Goal: Information Seeking & Learning: Learn about a topic

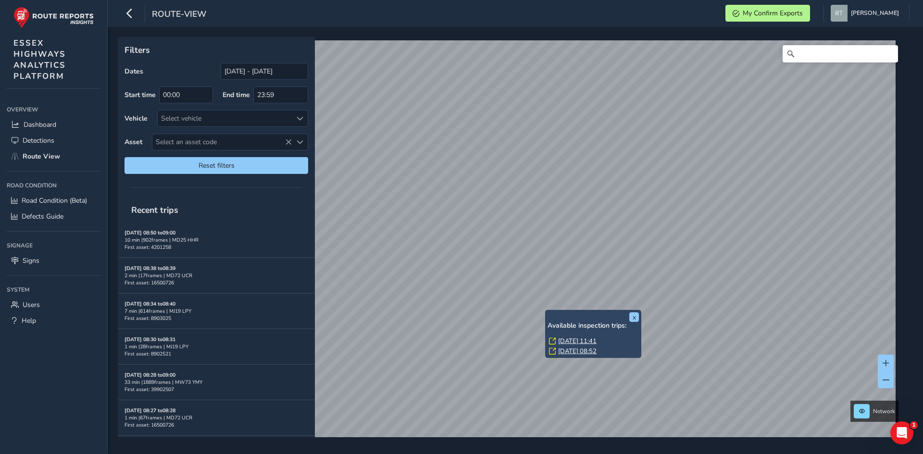
click at [562, 339] on link "[DATE] 11:41" at bounding box center [577, 341] width 38 height 9
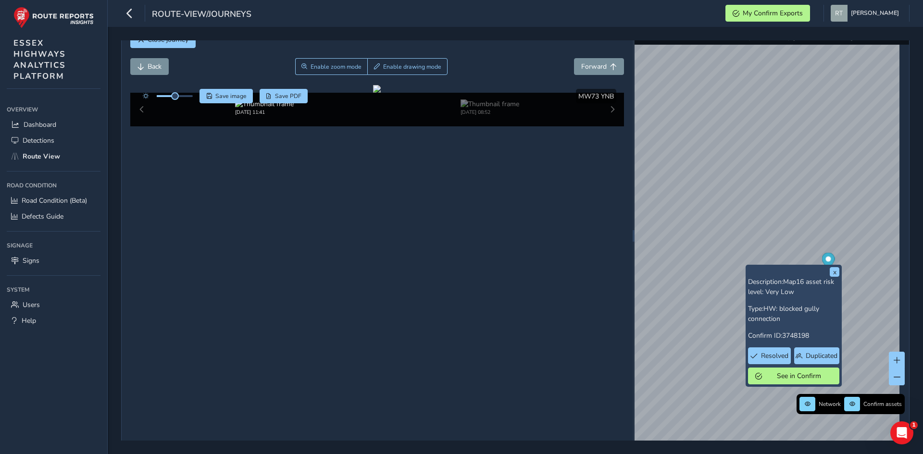
scroll to position [34, 0]
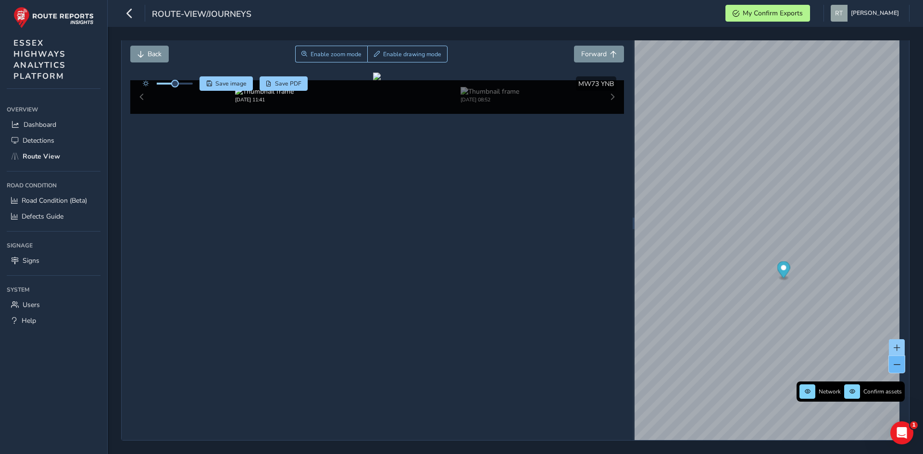
click at [894, 363] on span at bounding box center [897, 365] width 7 height 7
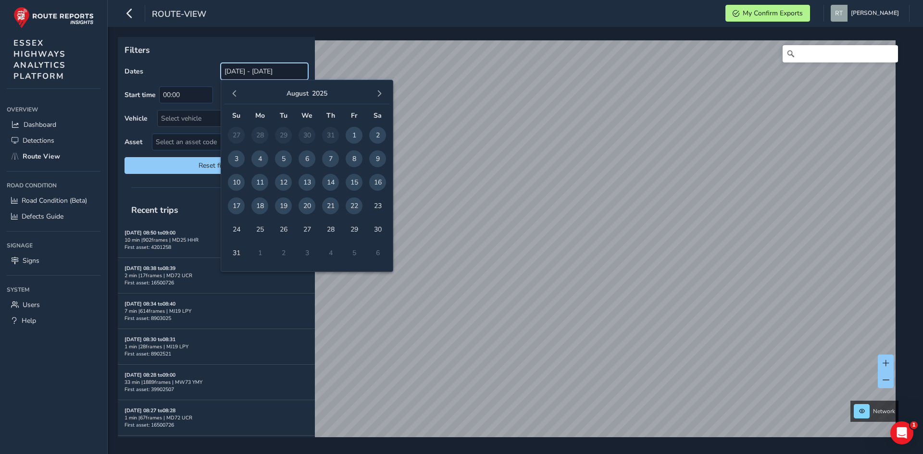
click at [274, 69] on input "[DATE] - [DATE]" at bounding box center [265, 71] width 88 height 17
click at [233, 93] on span "button" at bounding box center [234, 93] width 7 height 7
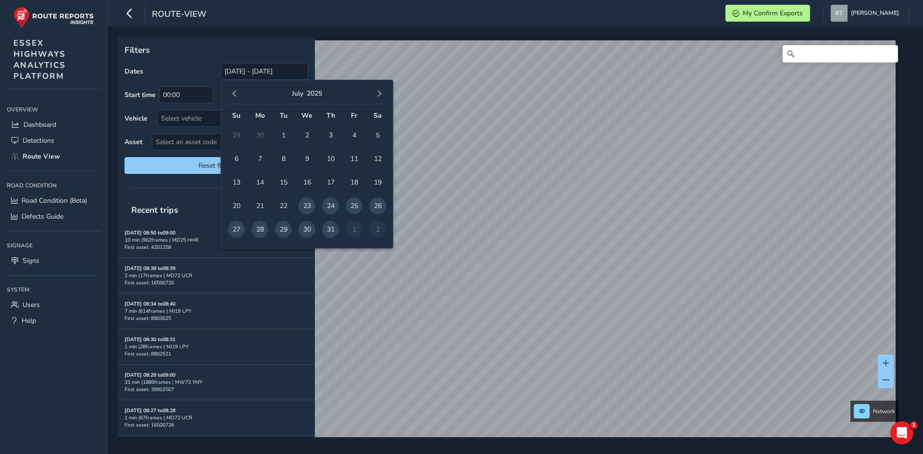
click at [233, 93] on span "button" at bounding box center [234, 93] width 7 height 7
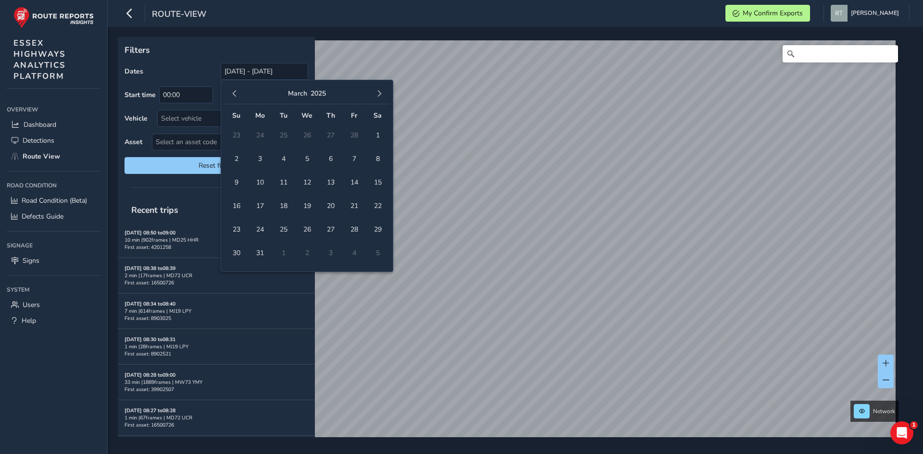
click at [233, 93] on span "button" at bounding box center [234, 93] width 7 height 7
click at [236, 97] on span "button" at bounding box center [234, 93] width 7 height 7
click at [303, 135] on span "1" at bounding box center [307, 135] width 17 height 17
click at [309, 134] on span "1" at bounding box center [307, 135] width 17 height 17
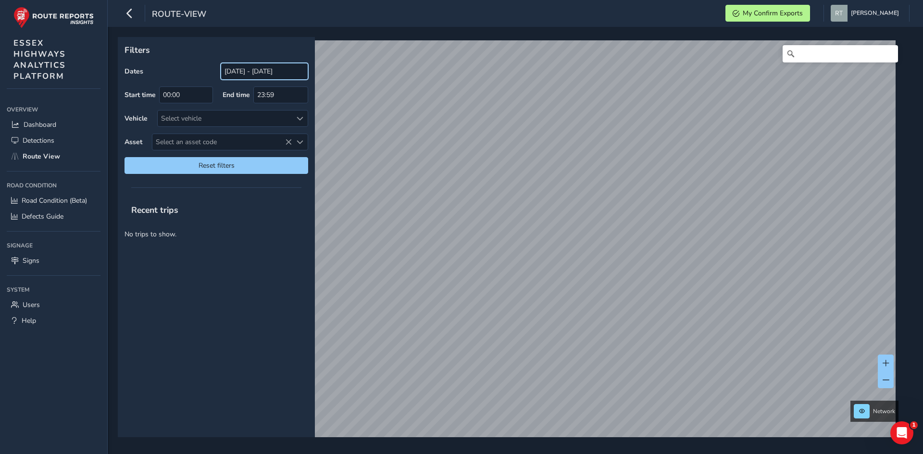
click at [281, 71] on input "01/01/2025 - 01/01/2025" at bounding box center [265, 71] width 88 height 17
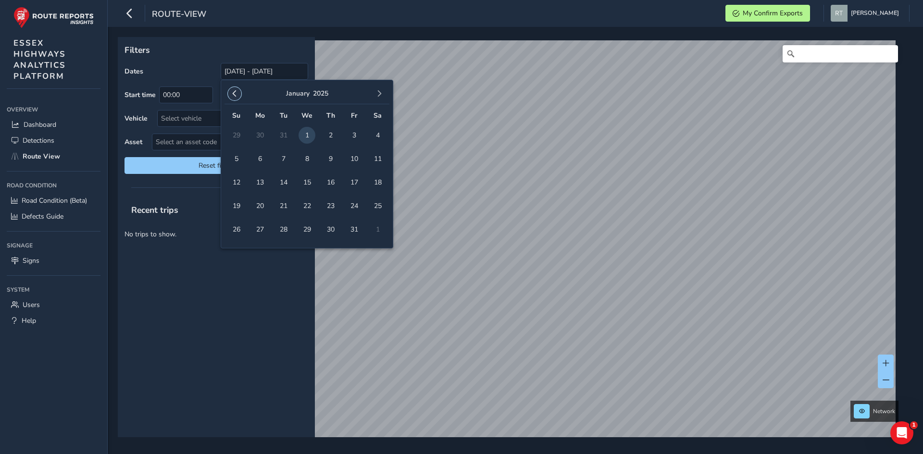
click at [232, 94] on span "button" at bounding box center [234, 93] width 7 height 7
click at [234, 133] on span "1" at bounding box center [236, 135] width 17 height 17
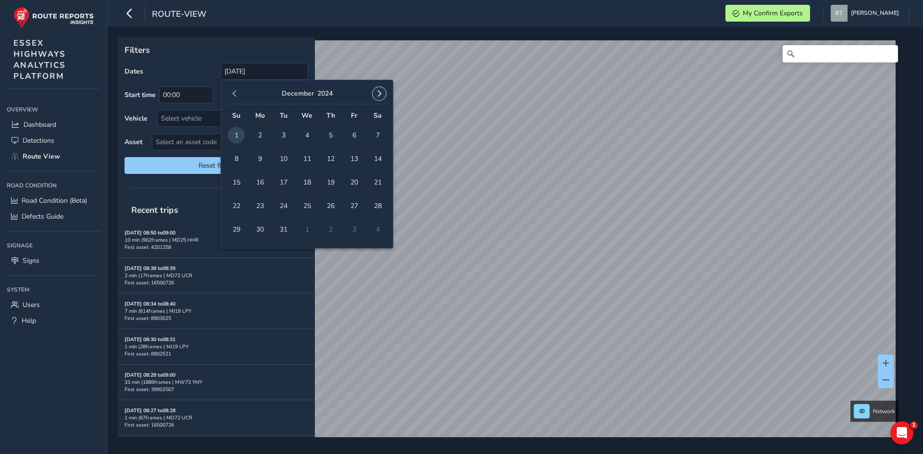
click at [384, 93] on button "button" at bounding box center [379, 93] width 13 height 13
click at [382, 93] on span "button" at bounding box center [379, 93] width 7 height 7
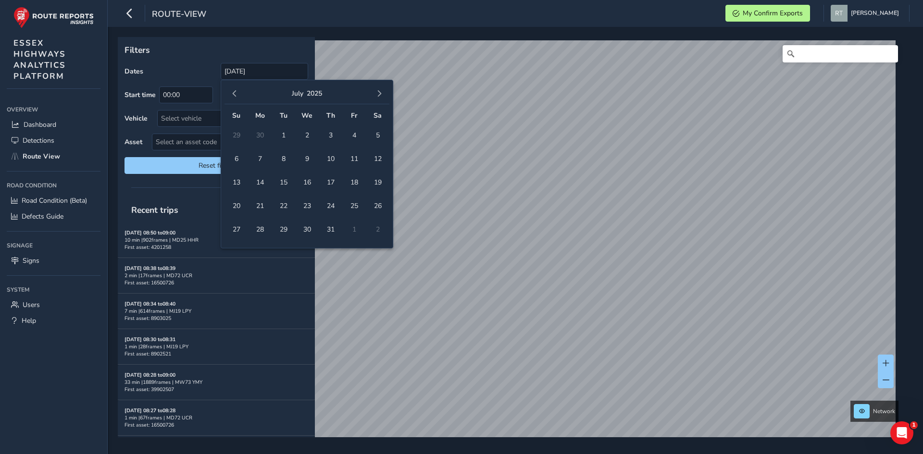
click at [382, 93] on span "button" at bounding box center [379, 93] width 7 height 7
click at [378, 130] on span "6" at bounding box center [377, 135] width 17 height 17
type input "01/12/2024 - 06/09/2025"
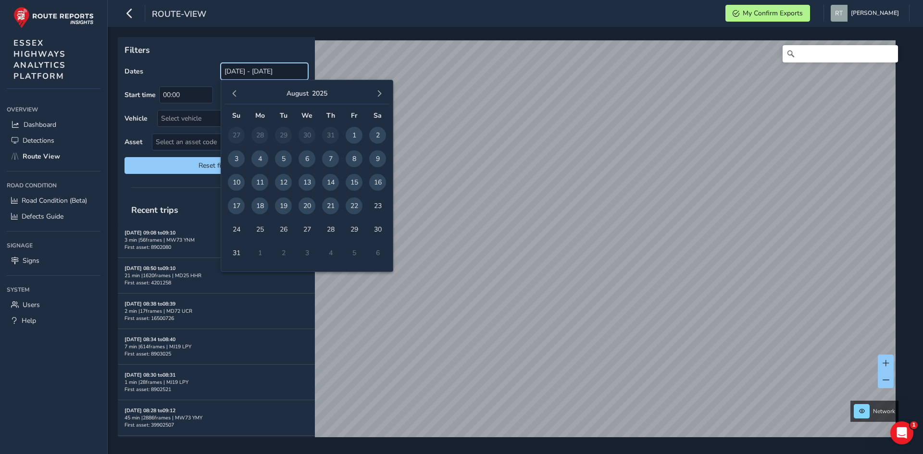
click at [247, 72] on input "[DATE] - [DATE]" at bounding box center [265, 71] width 88 height 17
click at [233, 94] on span "button" at bounding box center [234, 93] width 7 height 7
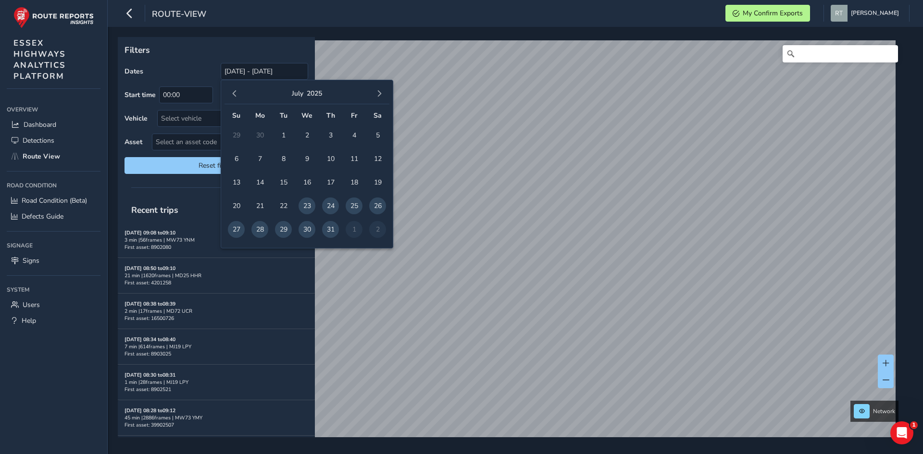
click at [233, 94] on span "button" at bounding box center [234, 93] width 7 height 7
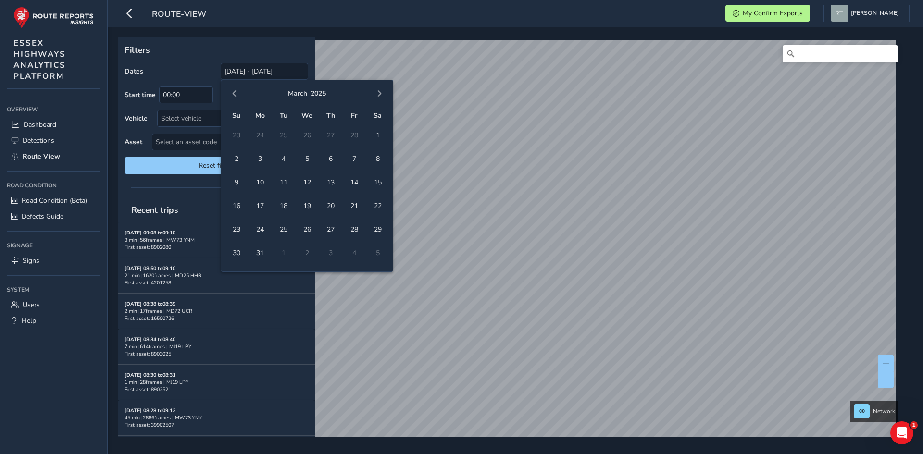
click at [233, 94] on span "button" at bounding box center [234, 93] width 7 height 7
click at [237, 136] on span "1" at bounding box center [236, 135] width 17 height 17
click at [378, 93] on span "button" at bounding box center [379, 93] width 7 height 7
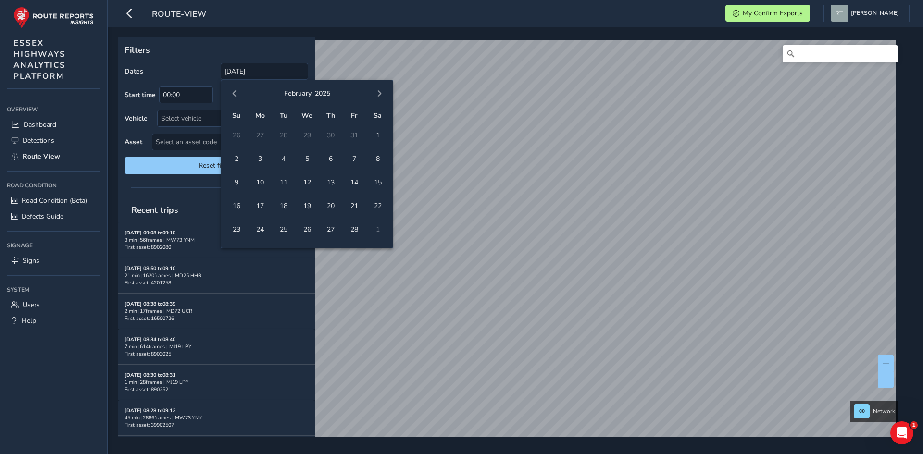
click at [379, 93] on span "button" at bounding box center [379, 93] width 7 height 7
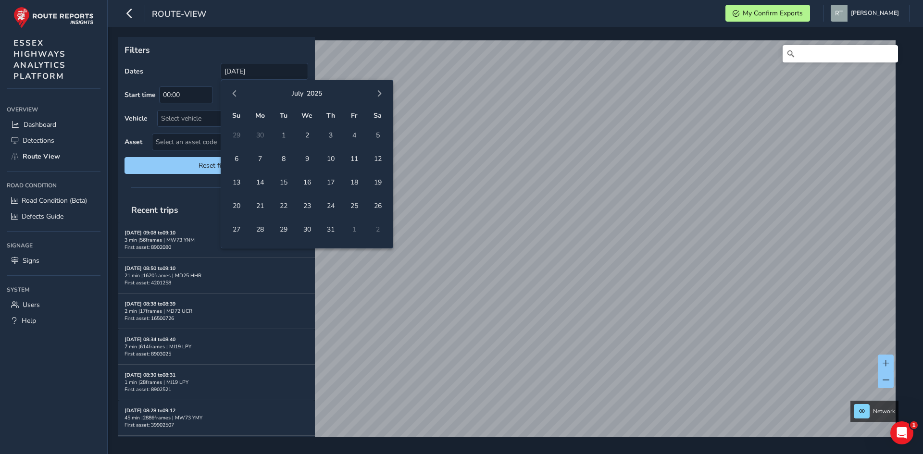
click at [379, 93] on span "button" at bounding box center [379, 93] width 7 height 7
click at [374, 204] on span "23" at bounding box center [377, 206] width 17 height 17
type input "01/12/2024 - 23/08/2025"
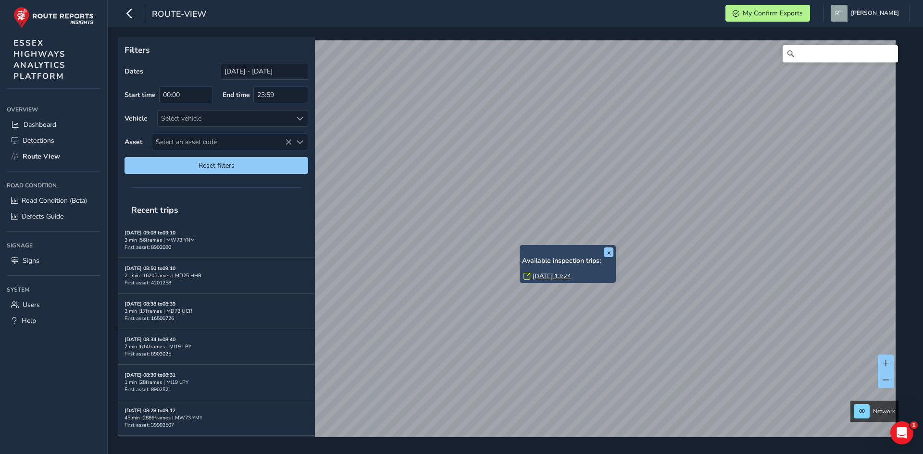
click at [539, 277] on link "Thu, 17 Jul, 13:24" at bounding box center [552, 276] width 38 height 9
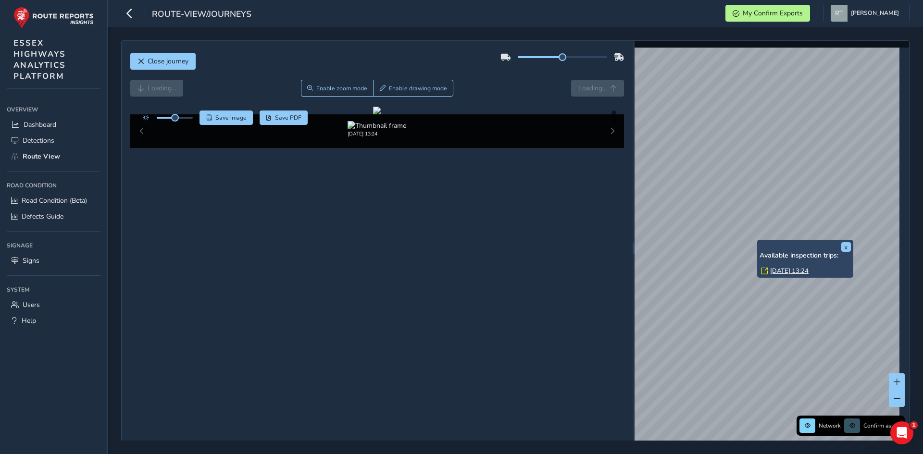
click at [759, 242] on div "x Available inspection trips: Thu, 17 Jul, 13:24" at bounding box center [805, 259] width 96 height 38
click at [775, 268] on link "Thu, 17 Jul, 13:24" at bounding box center [789, 271] width 38 height 9
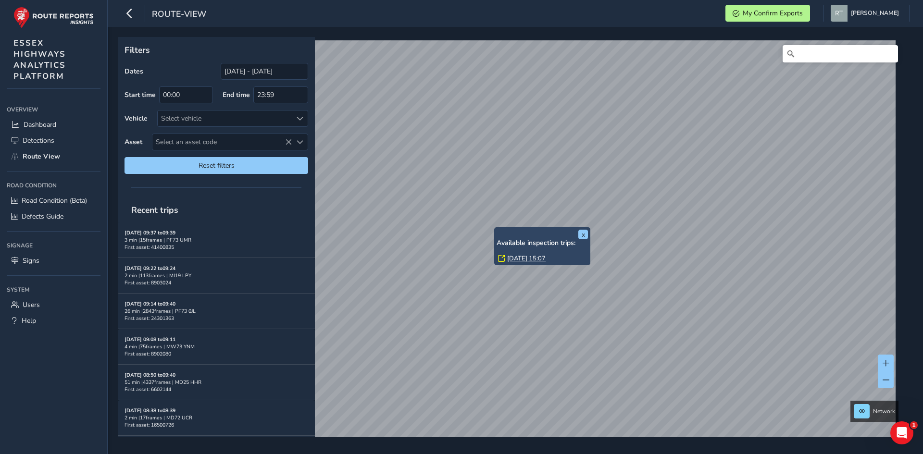
click at [517, 257] on link "Thu, 14 Aug, 15:07" at bounding box center [526, 258] width 38 height 9
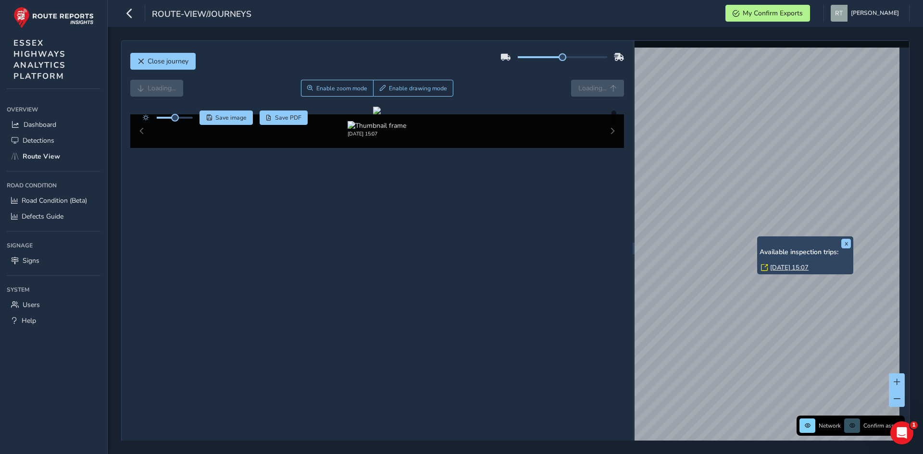
click at [785, 270] on link "Thu, 14 Aug, 15:07" at bounding box center [789, 267] width 38 height 9
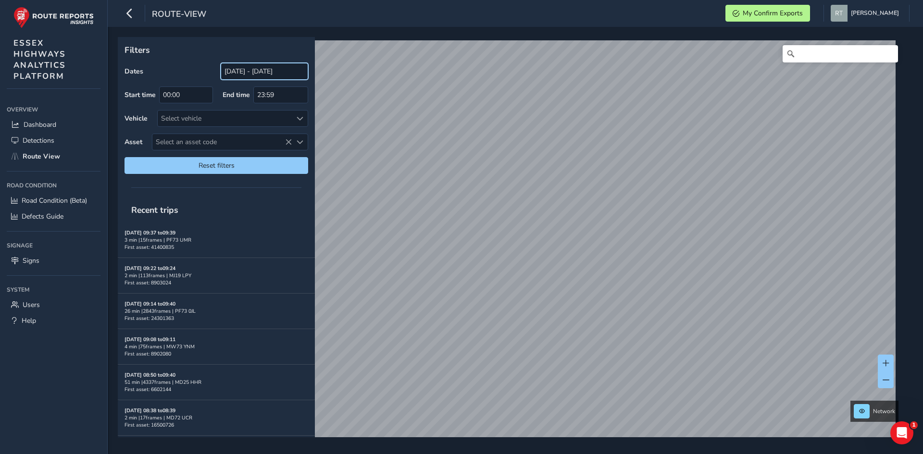
click at [274, 78] on input "[DATE] - [DATE]" at bounding box center [265, 71] width 88 height 17
click at [233, 77] on input "[DATE] - [DATE]" at bounding box center [265, 71] width 88 height 17
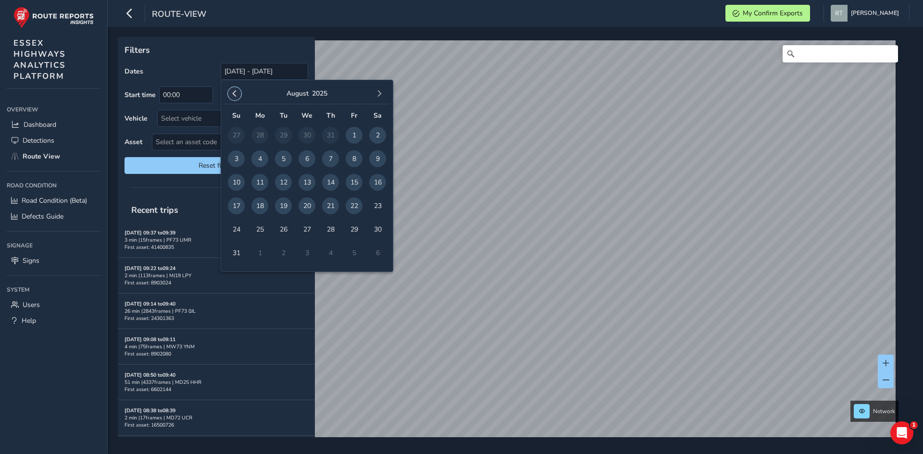
click at [237, 94] on span "button" at bounding box center [234, 93] width 7 height 7
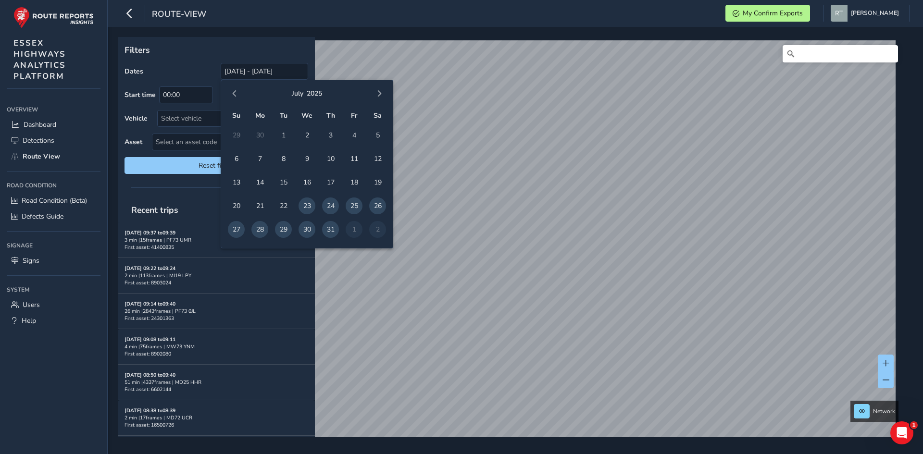
click at [237, 94] on span "button" at bounding box center [234, 93] width 7 height 7
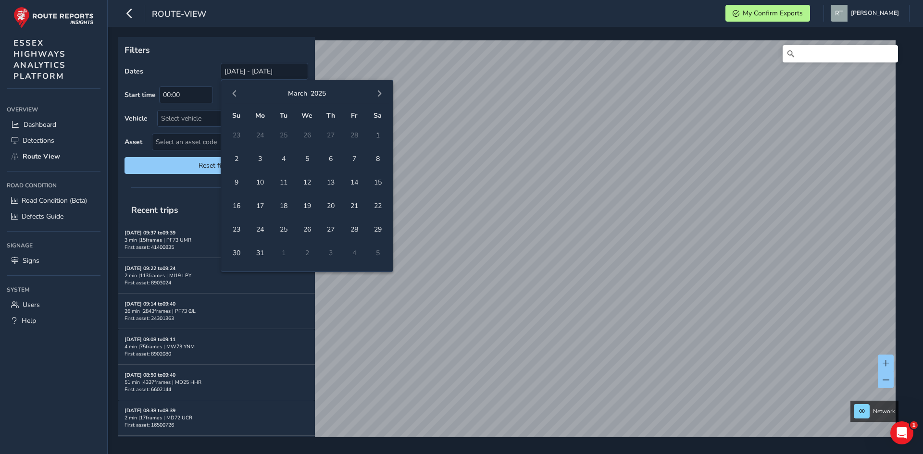
click at [237, 94] on span "button" at bounding box center [234, 93] width 7 height 7
click at [236, 93] on span "button" at bounding box center [234, 93] width 7 height 7
click at [311, 137] on span "1" at bounding box center [307, 135] width 17 height 17
click at [377, 89] on button "button" at bounding box center [379, 93] width 13 height 13
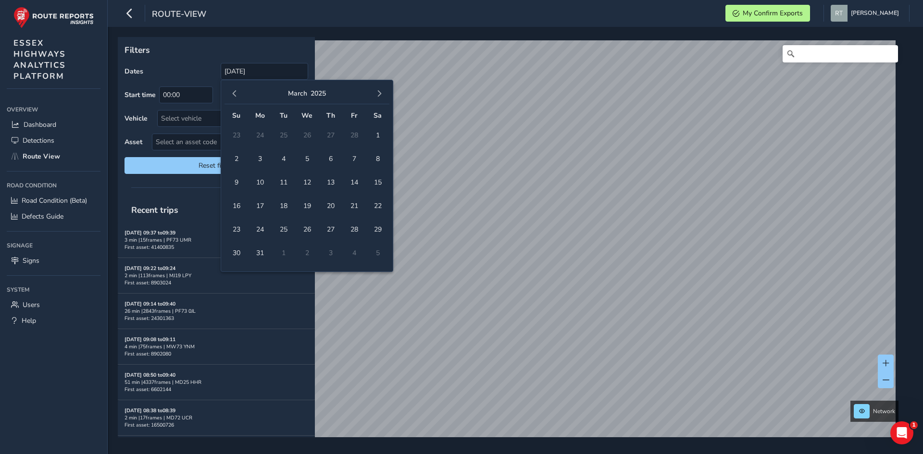
click at [377, 89] on button "button" at bounding box center [379, 93] width 13 height 13
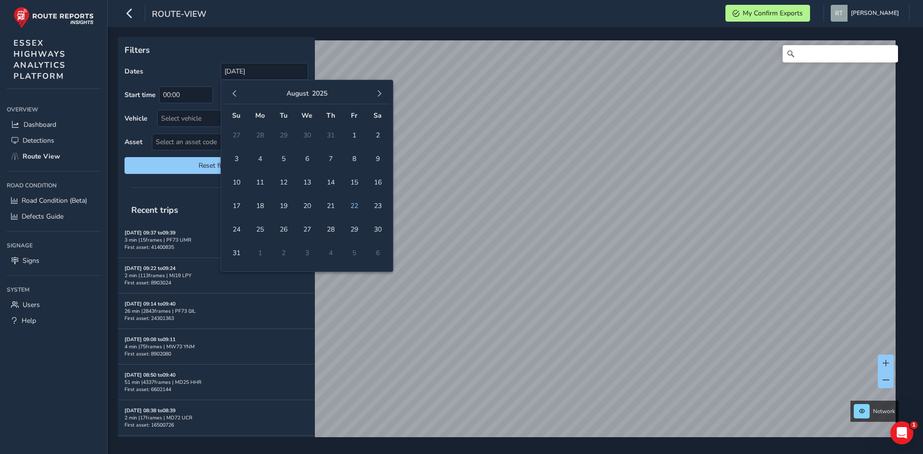
click at [377, 89] on button "button" at bounding box center [379, 93] width 13 height 13
click at [378, 138] on span "6" at bounding box center [377, 135] width 17 height 17
type input "01/01/2025 - 06/09/2025"
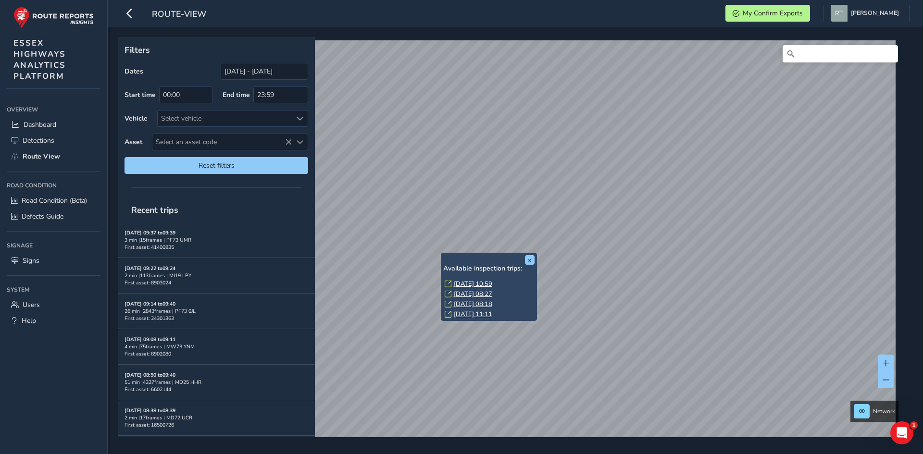
click at [458, 281] on link "Mon, 21 Jul, 10:59" at bounding box center [473, 284] width 38 height 9
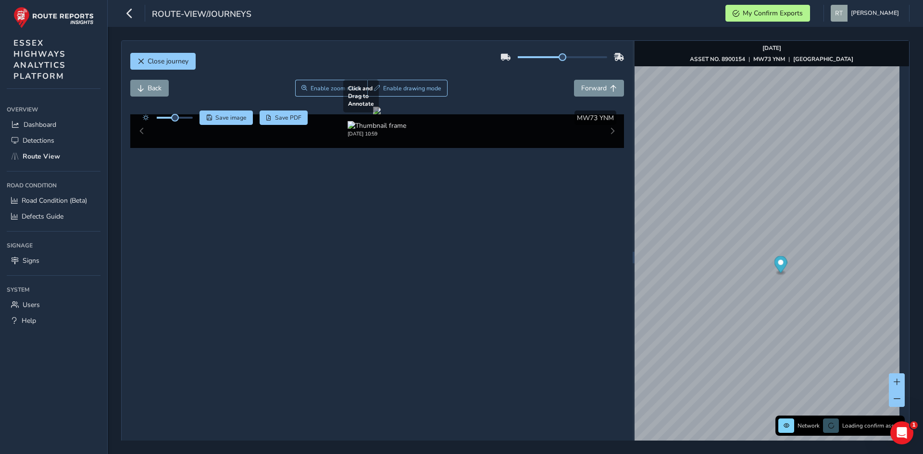
drag, startPoint x: 422, startPoint y: 263, endPoint x: 443, endPoint y: 252, distance: 24.1
click at [381, 114] on div at bounding box center [377, 111] width 8 height 8
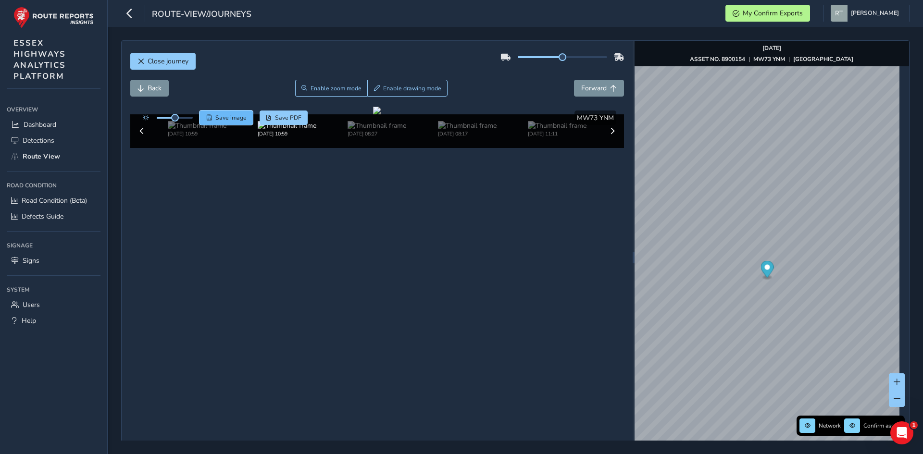
click at [240, 118] on span "Save image" at bounding box center [230, 118] width 31 height 8
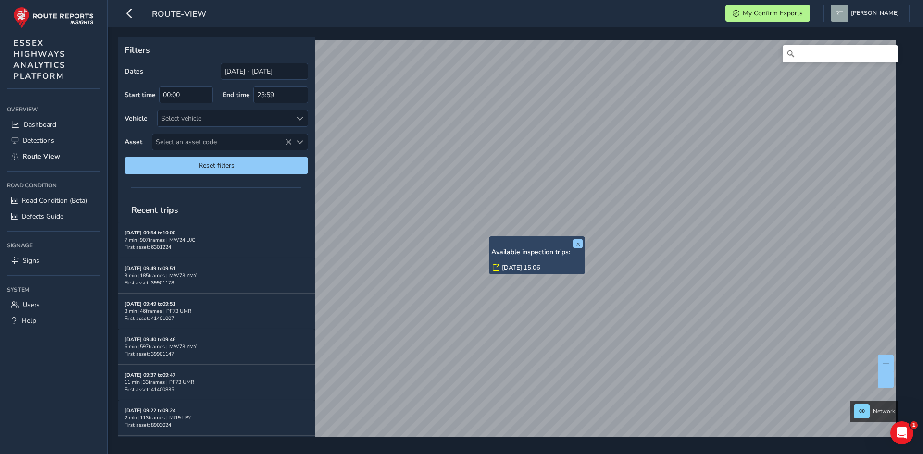
click at [509, 266] on link "[DATE] 15:06" at bounding box center [521, 267] width 38 height 9
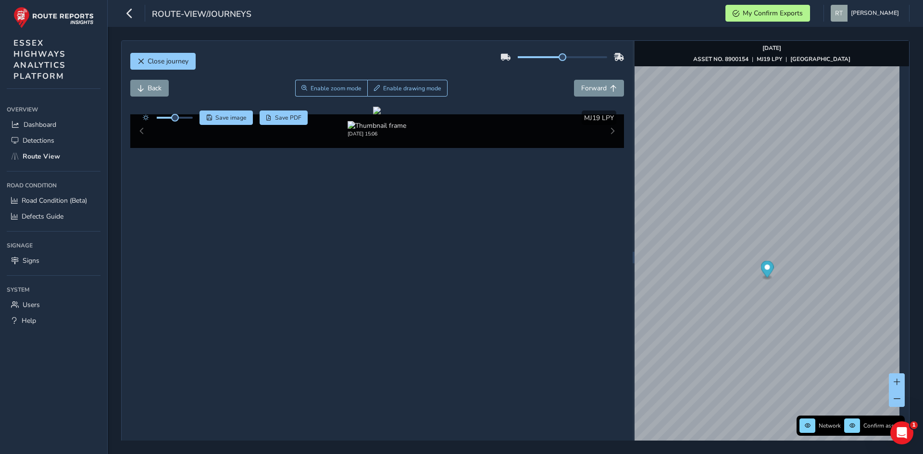
click at [765, 268] on icon "Map marker" at bounding box center [767, 269] width 13 height 17
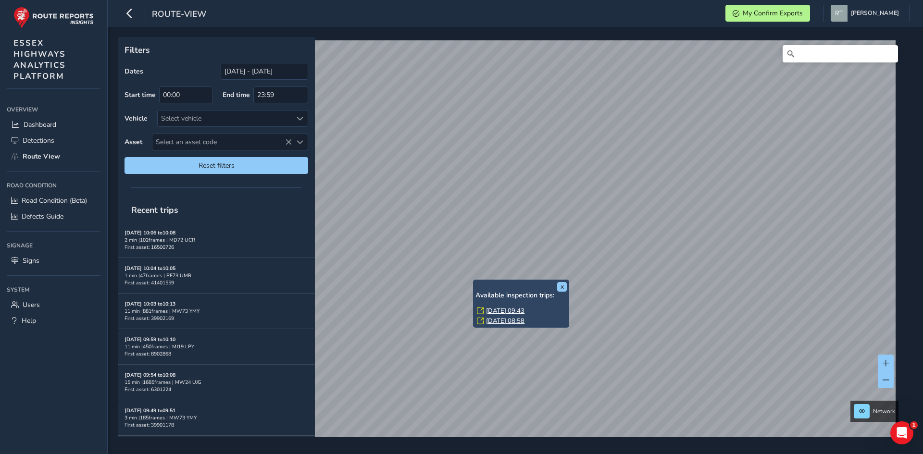
click at [494, 310] on link "Wed, 20 Aug, 09:43" at bounding box center [505, 311] width 38 height 9
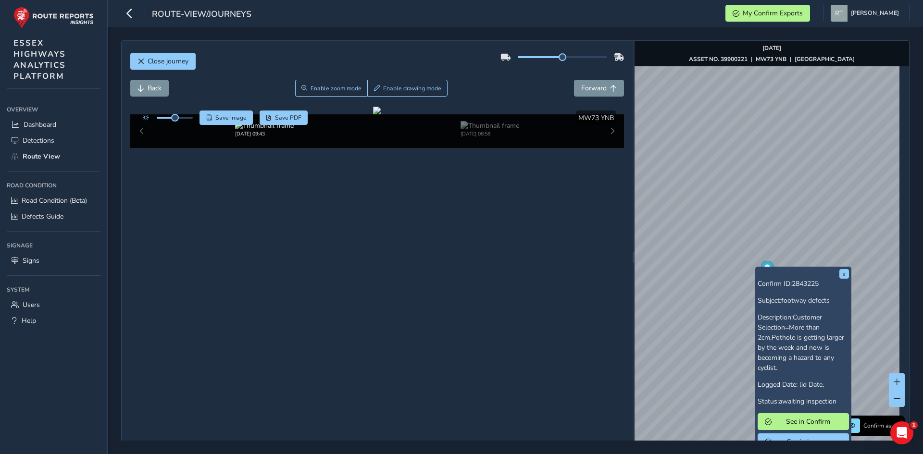
click at [764, 265] on circle "Map marker" at bounding box center [766, 267] width 5 height 5
click at [223, 118] on span "Save image" at bounding box center [230, 118] width 31 height 8
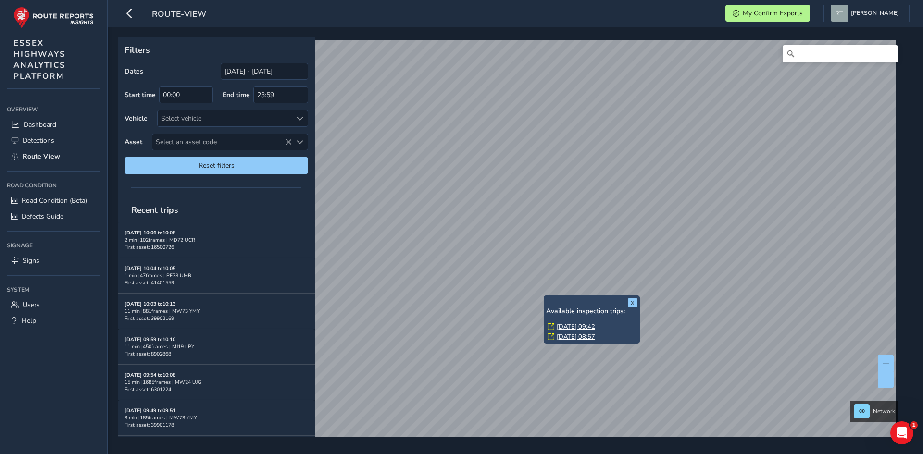
click at [558, 326] on link "Wed, 20 Aug, 09:42" at bounding box center [576, 327] width 38 height 9
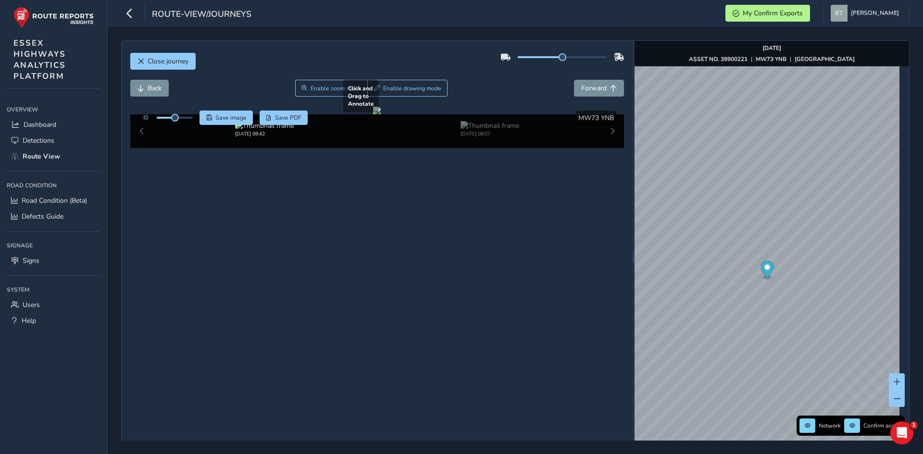
click at [381, 114] on div at bounding box center [377, 111] width 8 height 8
click at [894, 378] on button at bounding box center [897, 382] width 16 height 17
click at [894, 400] on span at bounding box center [897, 399] width 7 height 7
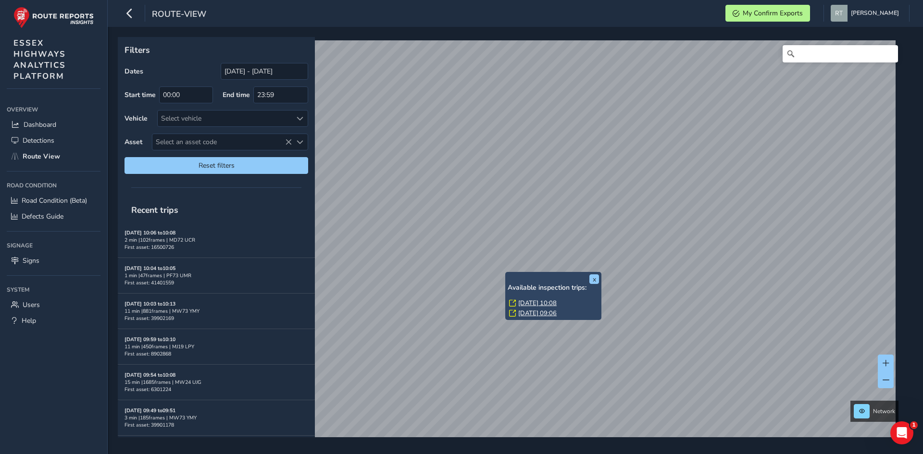
click at [523, 304] on link "[DATE] 10:08" at bounding box center [537, 303] width 38 height 9
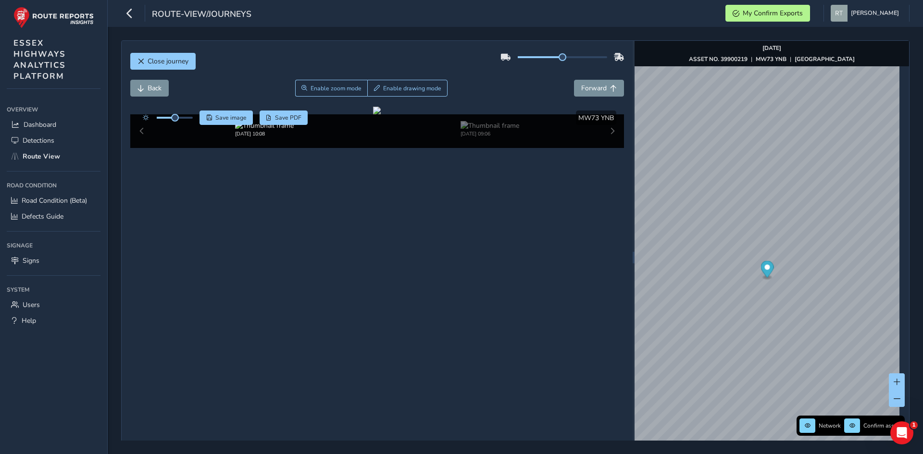
drag, startPoint x: 762, startPoint y: 269, endPoint x: 761, endPoint y: 274, distance: 5.5
click at [764, 269] on circle "Map marker" at bounding box center [766, 267] width 5 height 5
click at [218, 118] on span "Save image" at bounding box center [230, 118] width 31 height 8
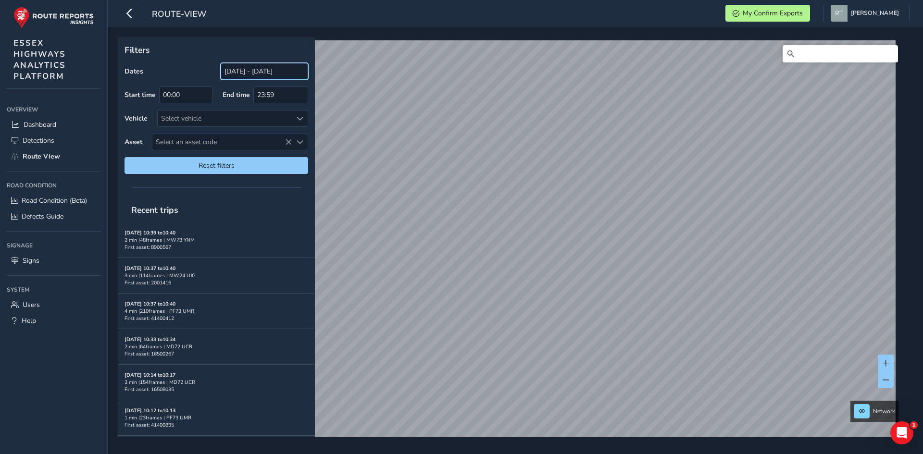
click at [238, 69] on input "[DATE] - [DATE]" at bounding box center [265, 71] width 88 height 17
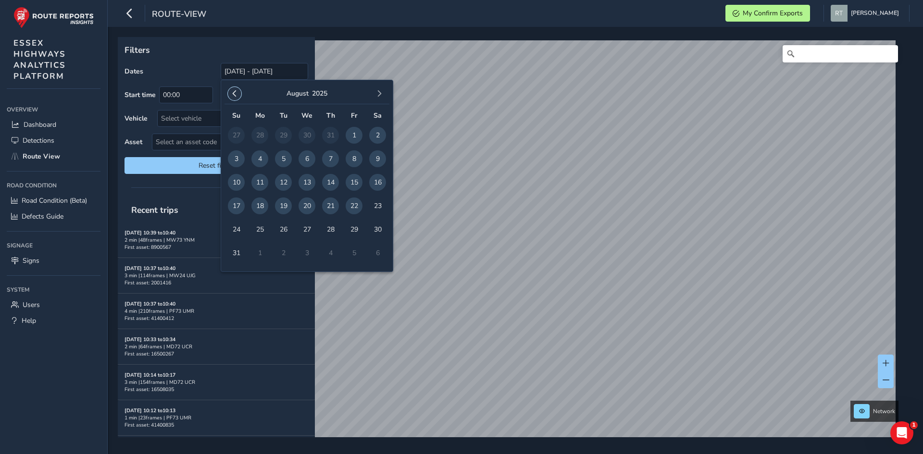
click at [237, 94] on span "button" at bounding box center [234, 93] width 7 height 7
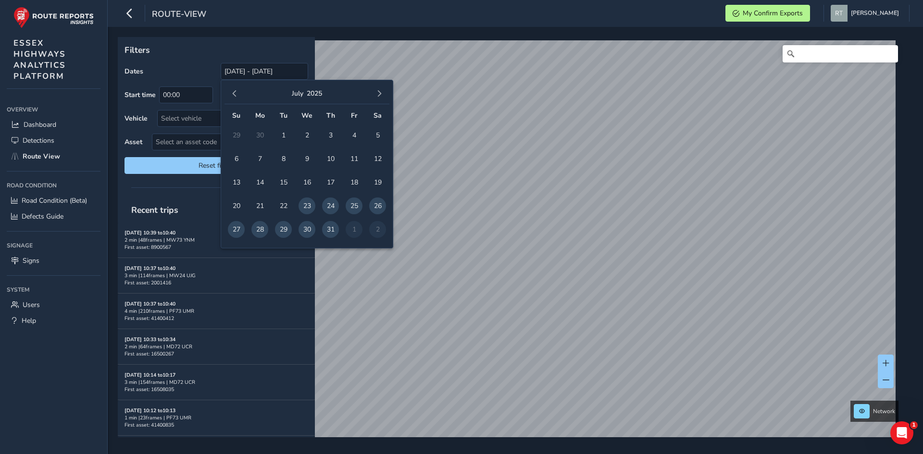
click at [237, 94] on span "button" at bounding box center [234, 93] width 7 height 7
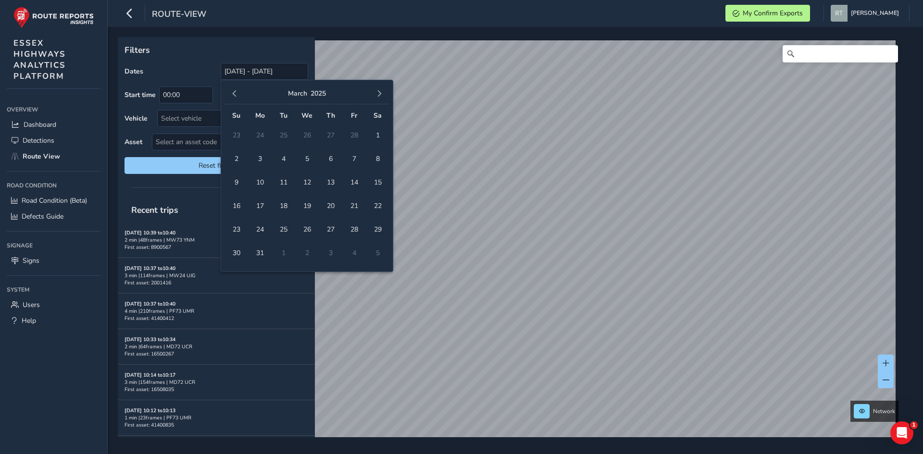
click at [237, 94] on span "button" at bounding box center [234, 93] width 7 height 7
drag, startPoint x: 234, startPoint y: 138, endPoint x: 301, endPoint y: 112, distance: 72.3
click at [234, 138] on span "1" at bounding box center [236, 135] width 17 height 17
click at [380, 94] on span "button" at bounding box center [379, 93] width 7 height 7
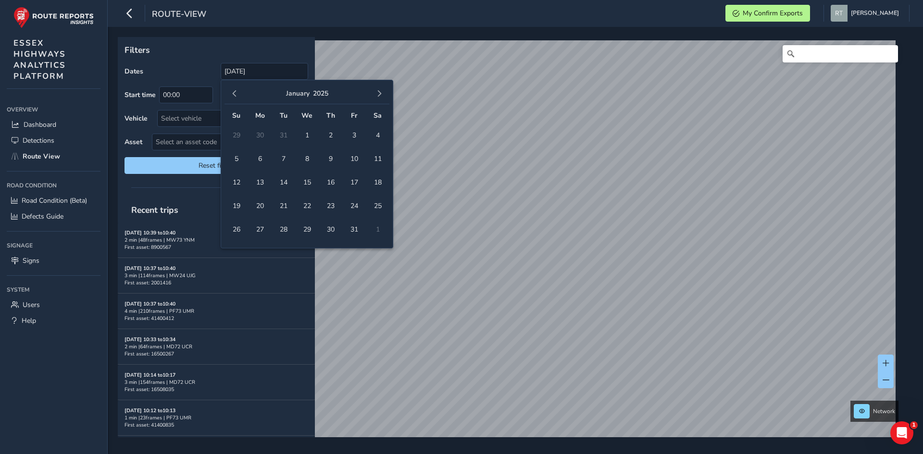
click at [380, 94] on span "button" at bounding box center [379, 93] width 7 height 7
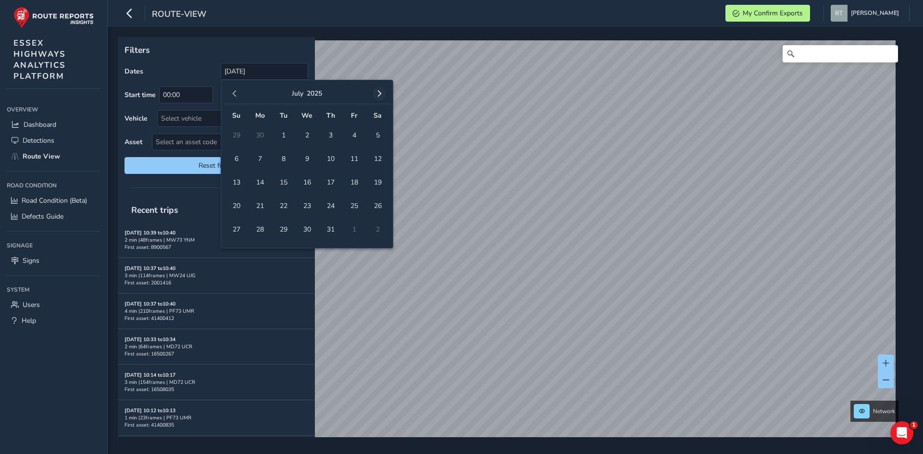
click at [378, 93] on span "button" at bounding box center [379, 93] width 7 height 7
click at [380, 205] on span "23" at bounding box center [377, 206] width 17 height 17
type input "01/12/2024 - 23/08/2025"
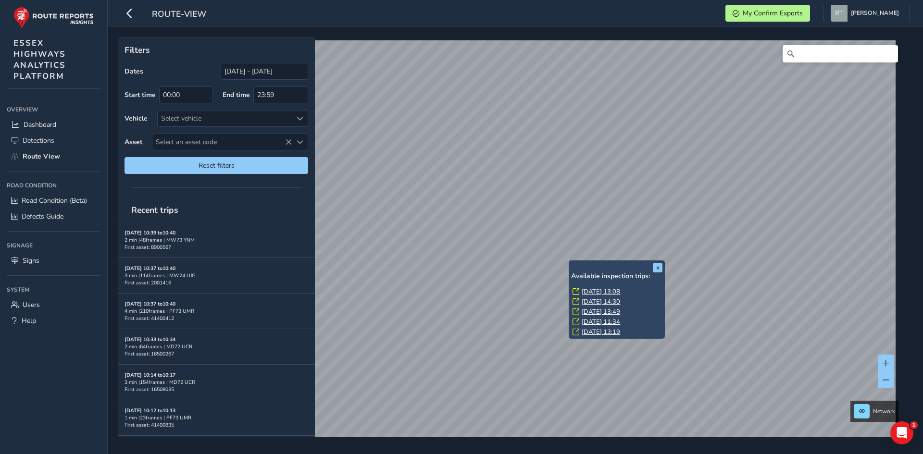
click at [587, 293] on link "Wed, 2 Jul, 13:08" at bounding box center [601, 292] width 38 height 9
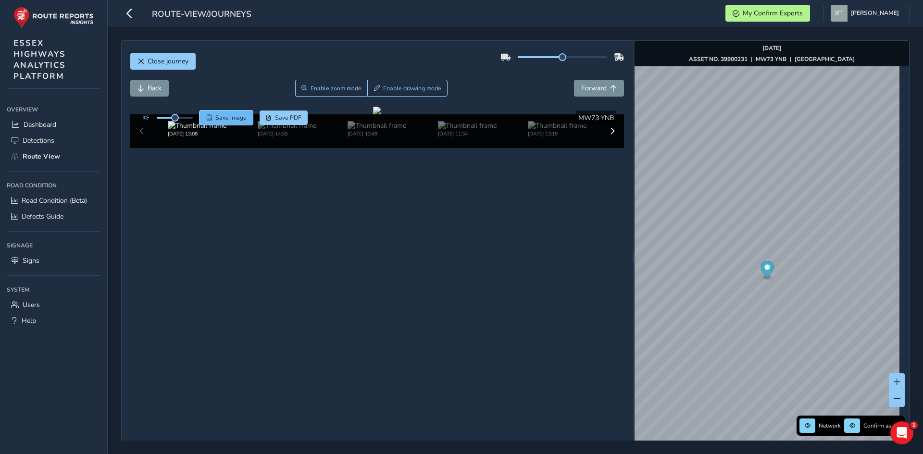
drag, startPoint x: 233, startPoint y: 112, endPoint x: 235, endPoint y: 119, distance: 7.8
click at [234, 116] on button "Save image" at bounding box center [226, 118] width 53 height 14
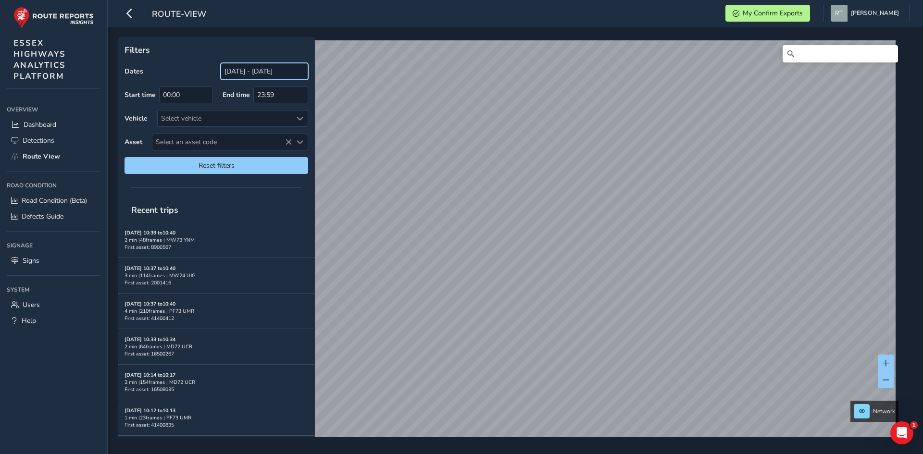
click at [263, 77] on input "[DATE] - [DATE]" at bounding box center [265, 71] width 88 height 17
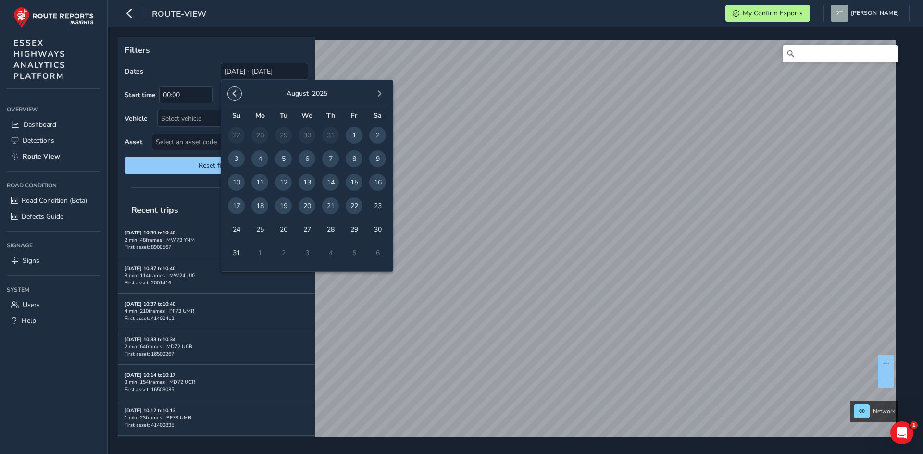
click at [234, 98] on button "button" at bounding box center [234, 93] width 13 height 13
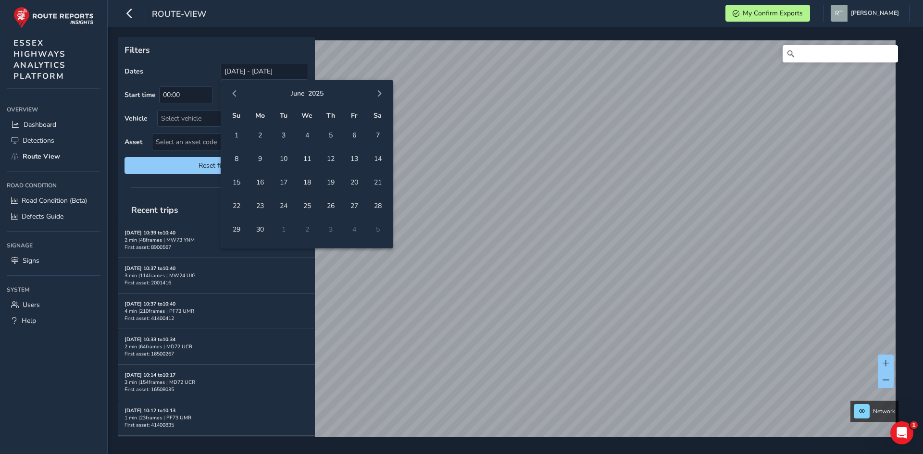
click at [234, 98] on button "button" at bounding box center [234, 93] width 13 height 13
click at [307, 138] on span "1" at bounding box center [307, 135] width 17 height 17
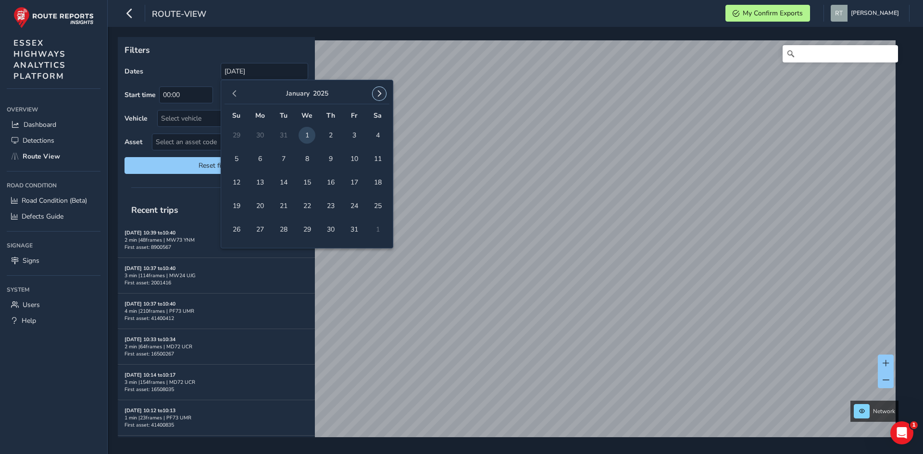
click at [376, 95] on span "button" at bounding box center [379, 93] width 7 height 7
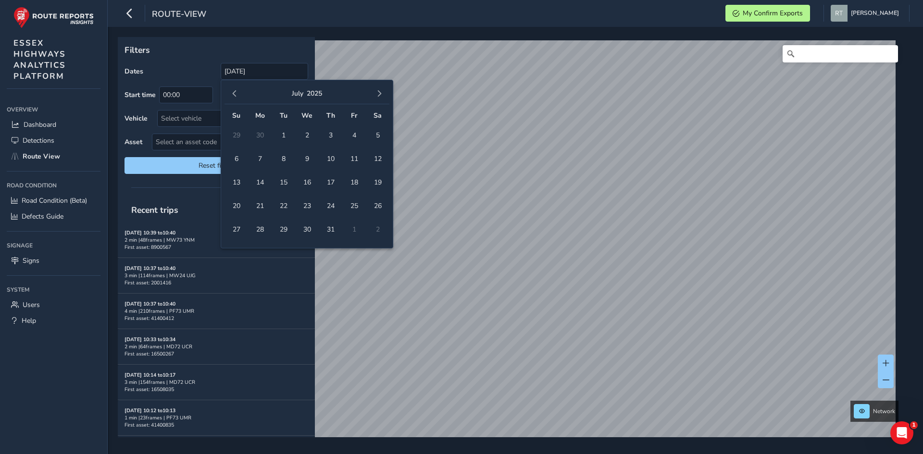
click at [376, 95] on span "button" at bounding box center [379, 93] width 7 height 7
click at [378, 231] on span "30" at bounding box center [377, 229] width 17 height 17
type input "[DATE] - [DATE]"
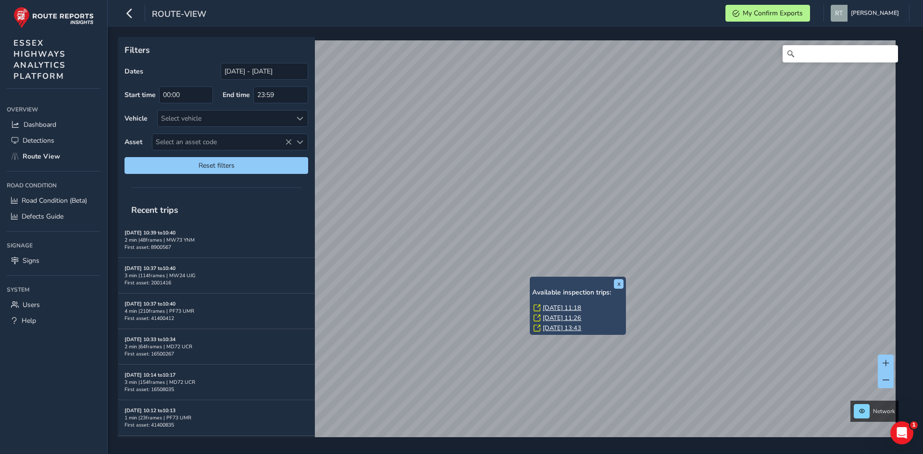
click at [554, 308] on link "[DATE] 11:18" at bounding box center [562, 308] width 38 height 9
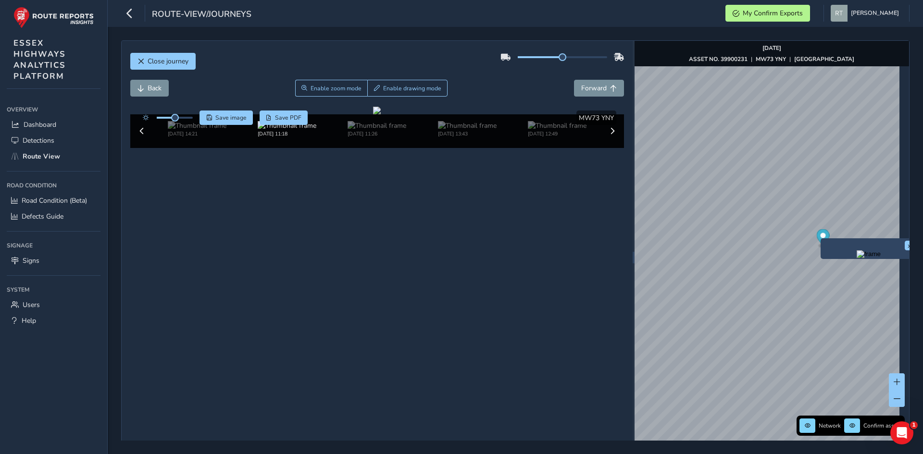
click at [821, 239] on div "x" at bounding box center [869, 248] width 96 height 21
click at [820, 237] on circle "Map marker" at bounding box center [822, 235] width 5 height 5
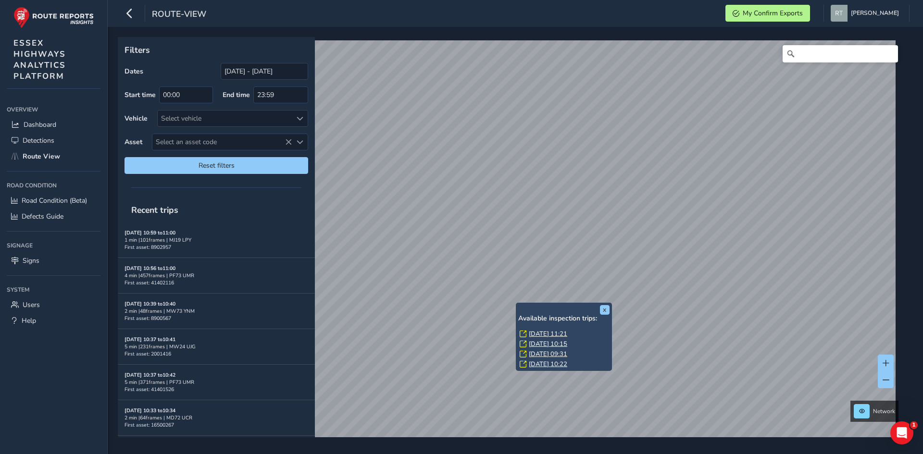
click at [546, 336] on link "[DATE] 11:21" at bounding box center [548, 334] width 38 height 9
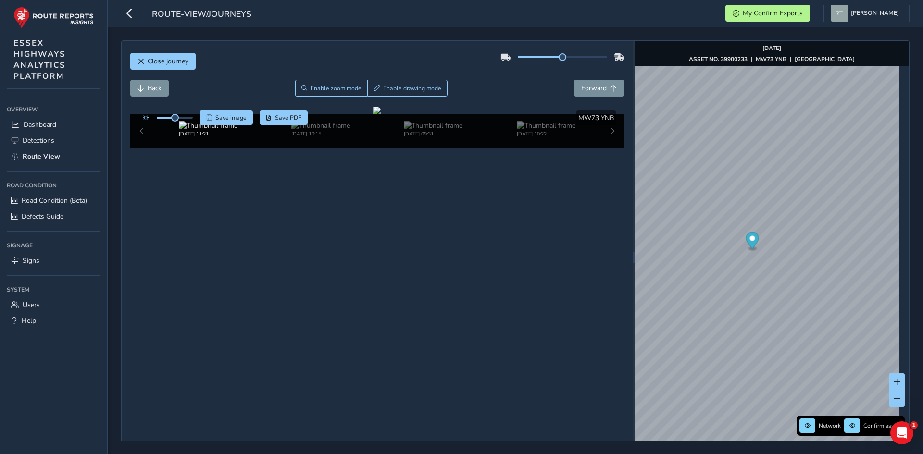
click at [751, 240] on icon "Map marker" at bounding box center [752, 240] width 13 height 17
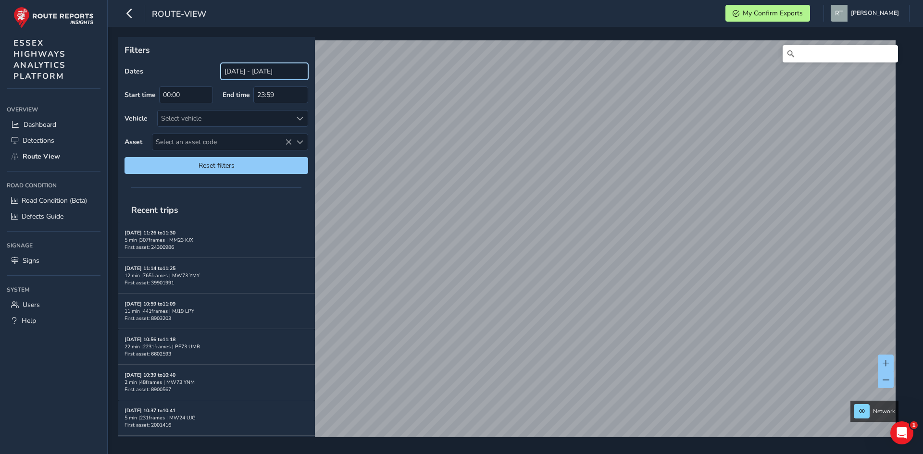
click at [248, 71] on input "[DATE] - [DATE]" at bounding box center [265, 71] width 88 height 17
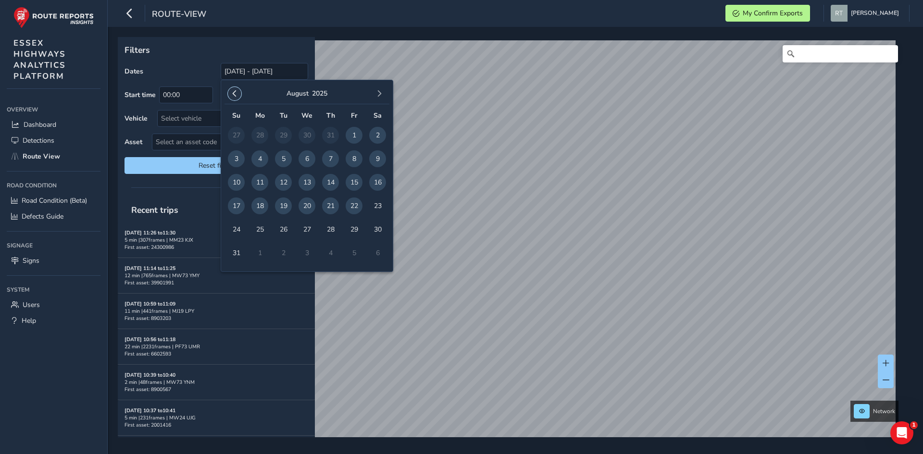
click at [235, 92] on span "button" at bounding box center [234, 93] width 7 height 7
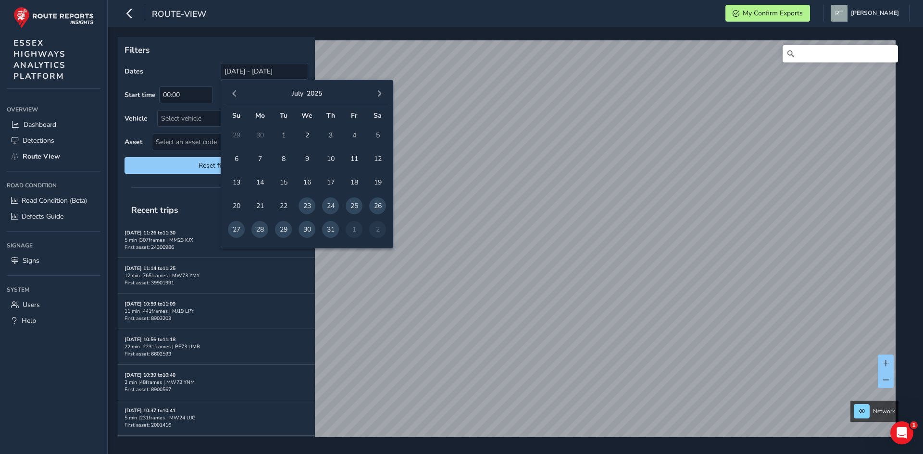
click at [235, 92] on span "button" at bounding box center [234, 93] width 7 height 7
click at [235, 91] on span "button" at bounding box center [234, 93] width 7 height 7
click at [235, 90] on span "button" at bounding box center [234, 93] width 7 height 7
click at [239, 93] on button "button" at bounding box center [234, 93] width 13 height 13
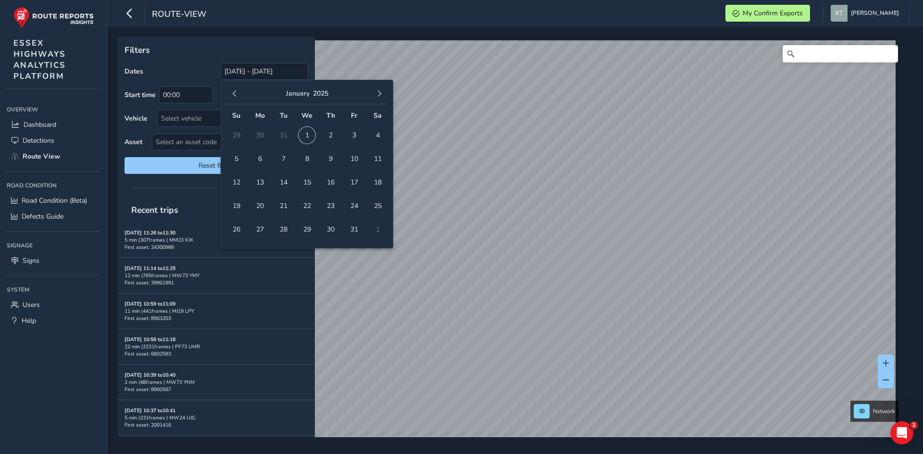
drag, startPoint x: 307, startPoint y: 134, endPoint x: 338, endPoint y: 116, distance: 36.4
click at [307, 134] on span "1" at bounding box center [307, 135] width 17 height 17
click at [380, 97] on span "button" at bounding box center [379, 93] width 7 height 7
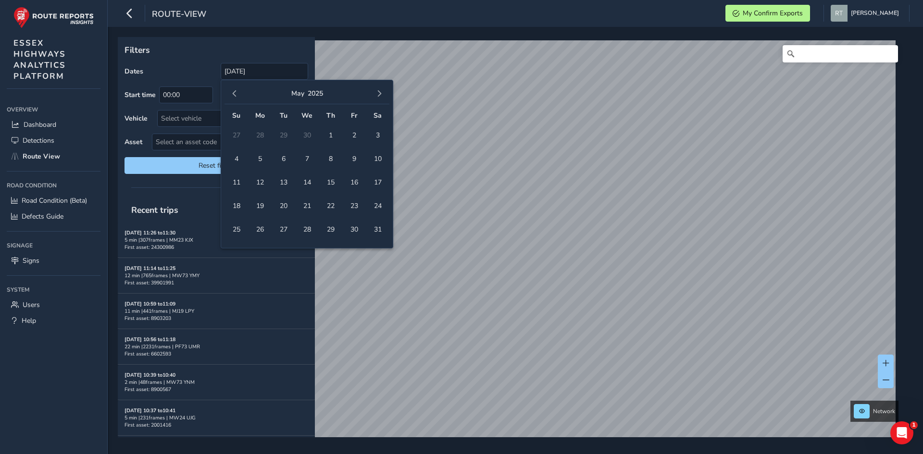
click at [380, 97] on span "button" at bounding box center [379, 93] width 7 height 7
click at [380, 137] on span "6" at bounding box center [377, 135] width 17 height 17
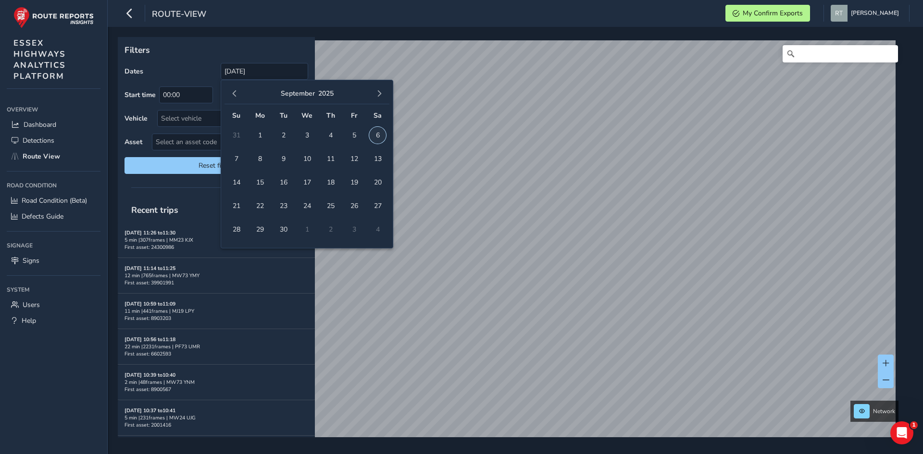
type input "01/01/2025 - 06/09/2025"
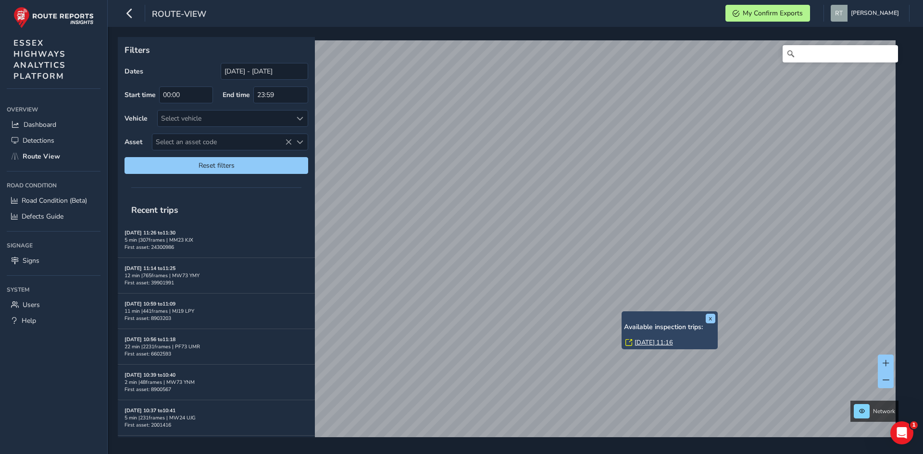
click at [654, 341] on link "Thu, 27 Mar, 11:16" at bounding box center [654, 342] width 38 height 9
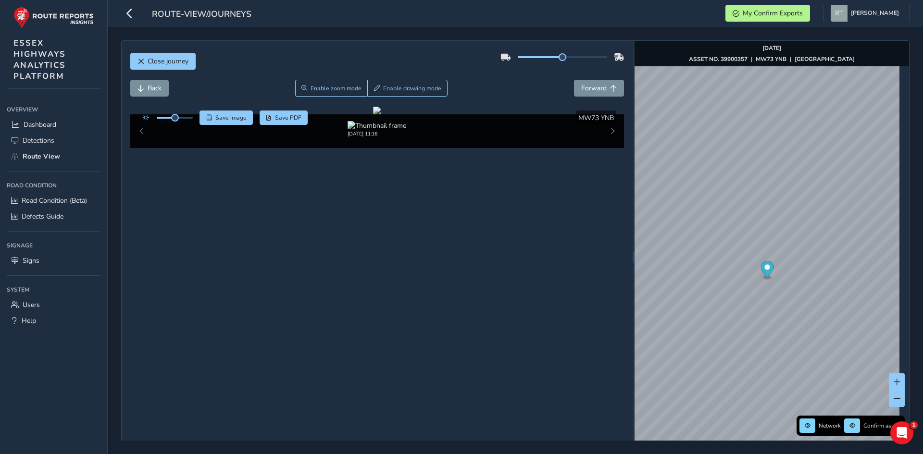
click at [764, 270] on circle "Map marker" at bounding box center [766, 267] width 5 height 5
click at [242, 117] on span "Save image" at bounding box center [230, 118] width 31 height 8
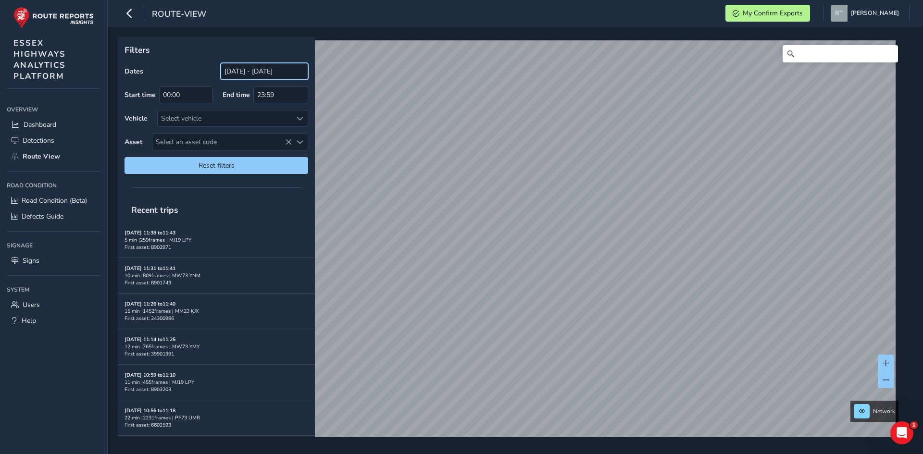
click at [243, 71] on input "[DATE] - [DATE]" at bounding box center [265, 71] width 88 height 17
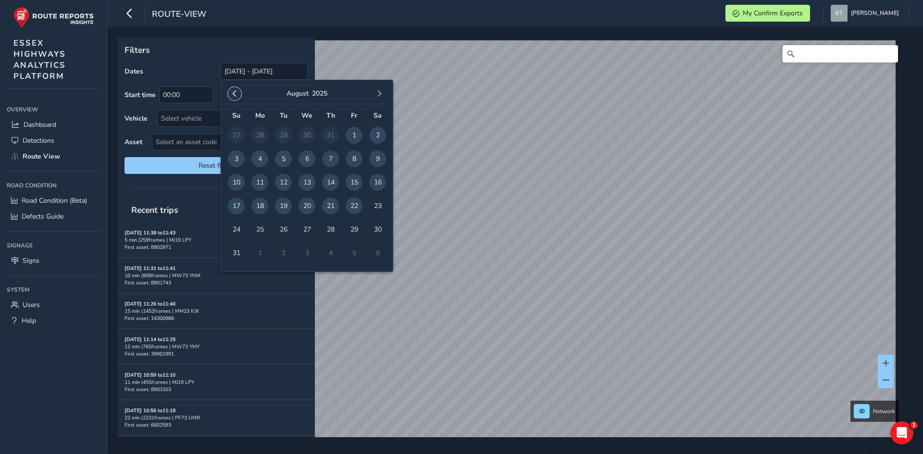
click at [238, 90] on button "button" at bounding box center [234, 93] width 13 height 13
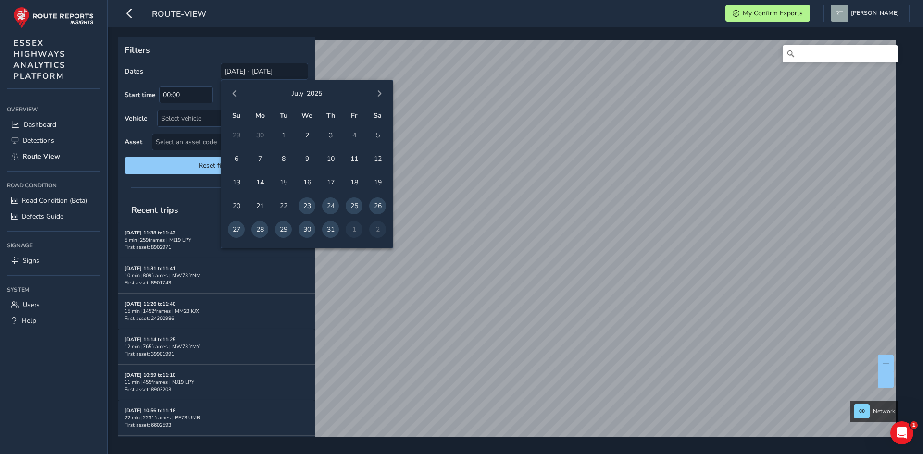
click at [238, 90] on button "button" at bounding box center [234, 93] width 13 height 13
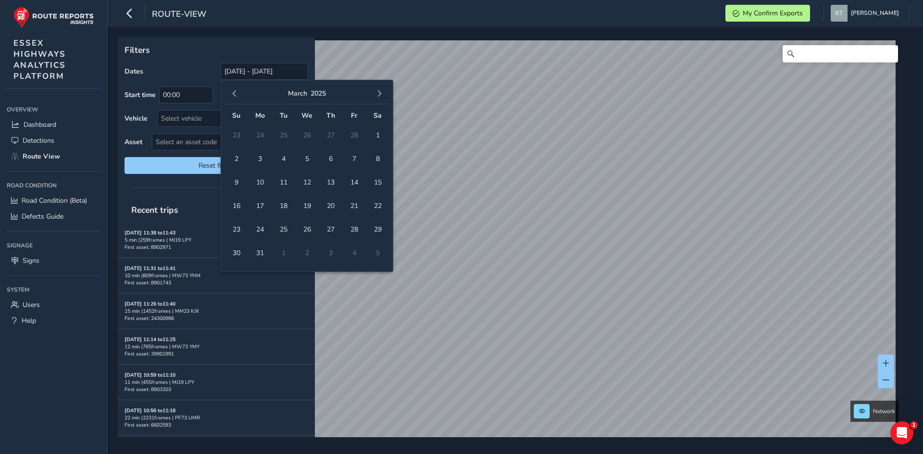
click at [238, 90] on button "button" at bounding box center [234, 93] width 13 height 13
click at [240, 91] on button "button" at bounding box center [234, 93] width 13 height 13
click at [309, 132] on span "1" at bounding box center [307, 135] width 17 height 17
click at [379, 94] on span "button" at bounding box center [379, 93] width 7 height 7
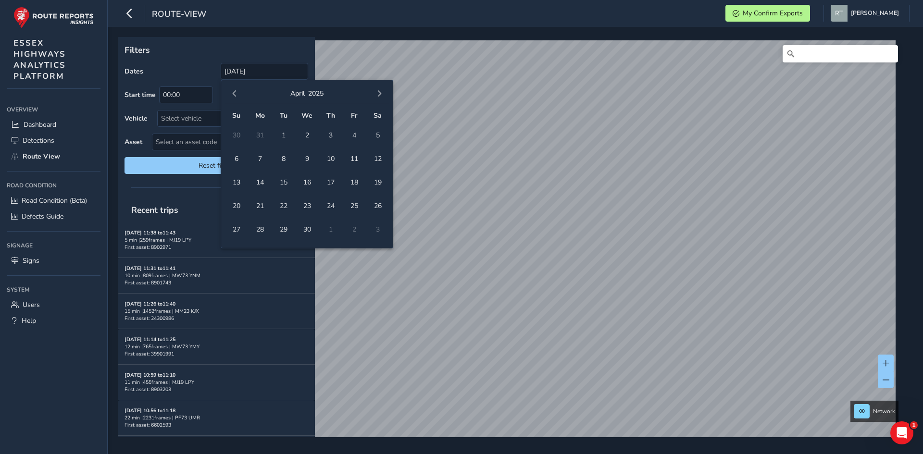
click at [379, 94] on span "button" at bounding box center [379, 93] width 7 height 7
click at [378, 92] on span "button" at bounding box center [379, 93] width 7 height 7
click at [380, 92] on span "button" at bounding box center [379, 93] width 7 height 7
click at [381, 93] on span "button" at bounding box center [379, 93] width 7 height 7
click at [381, 207] on span "23" at bounding box center [377, 206] width 17 height 17
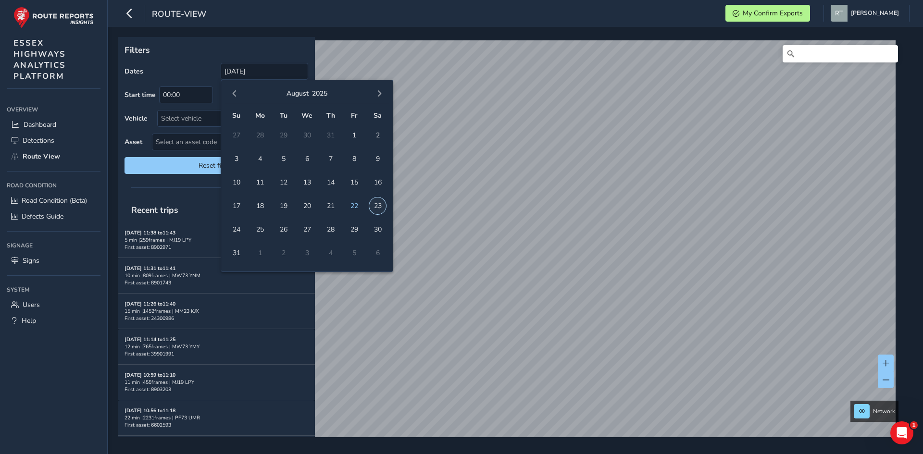
type input "[DATE] - [DATE]"
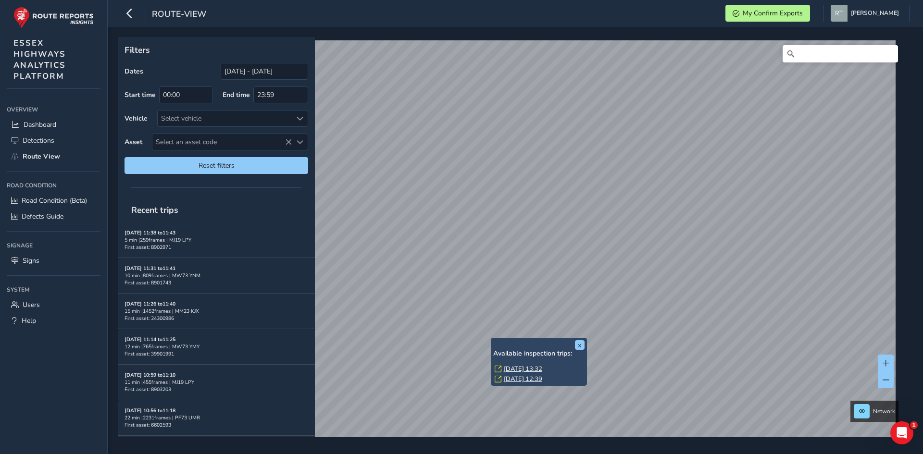
click at [509, 367] on link "[DATE] 13:32" at bounding box center [523, 369] width 38 height 9
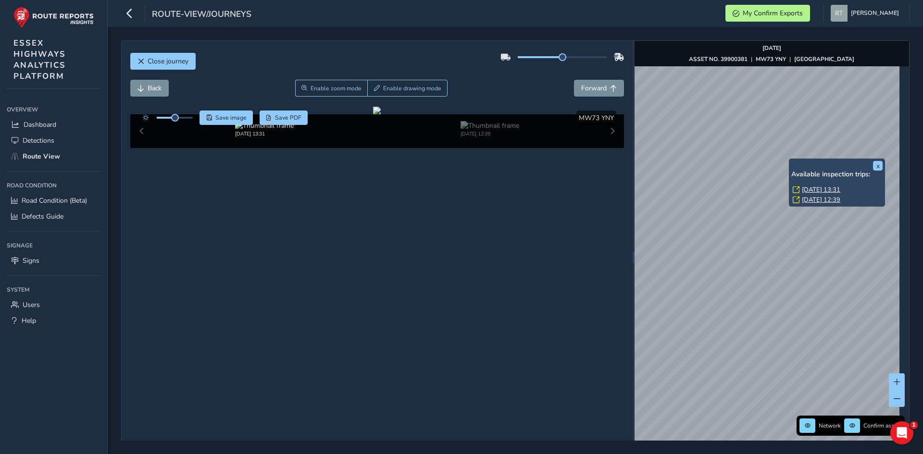
click at [815, 188] on link "[DATE] 13:31" at bounding box center [821, 190] width 38 height 9
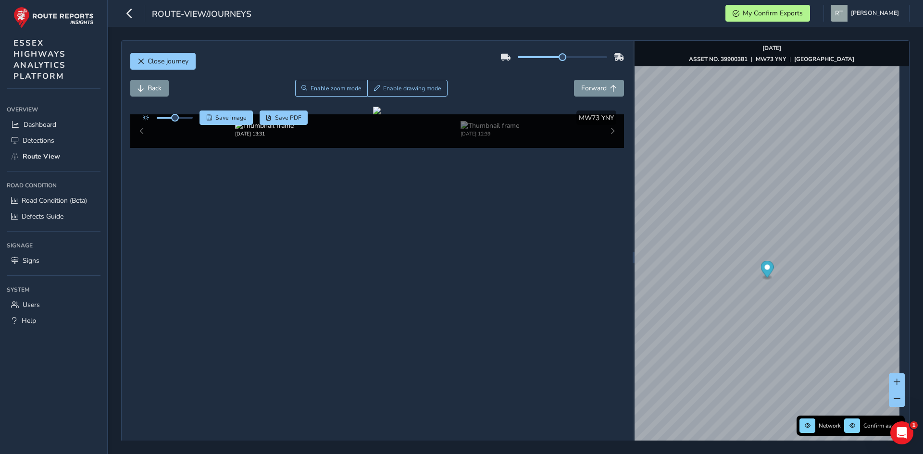
click at [763, 271] on icon "Map marker" at bounding box center [767, 269] width 13 height 17
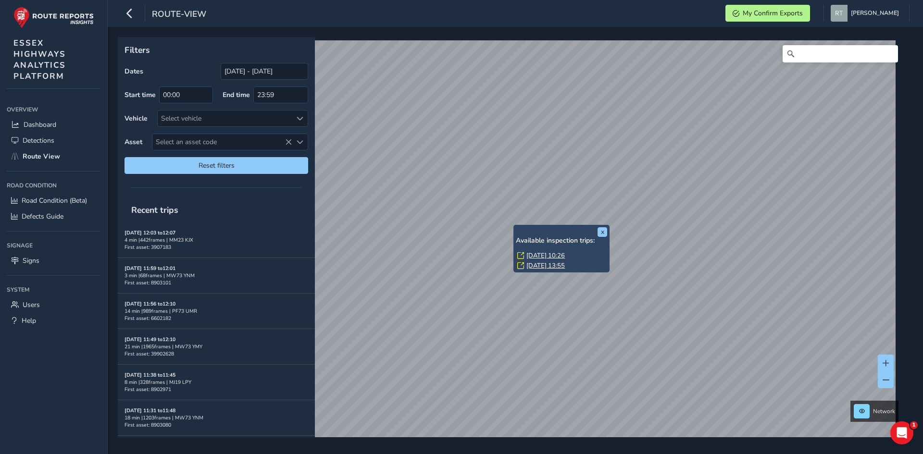
click at [534, 258] on link "[DATE] 10:26" at bounding box center [545, 255] width 38 height 9
